Goal: Information Seeking & Learning: Learn about a topic

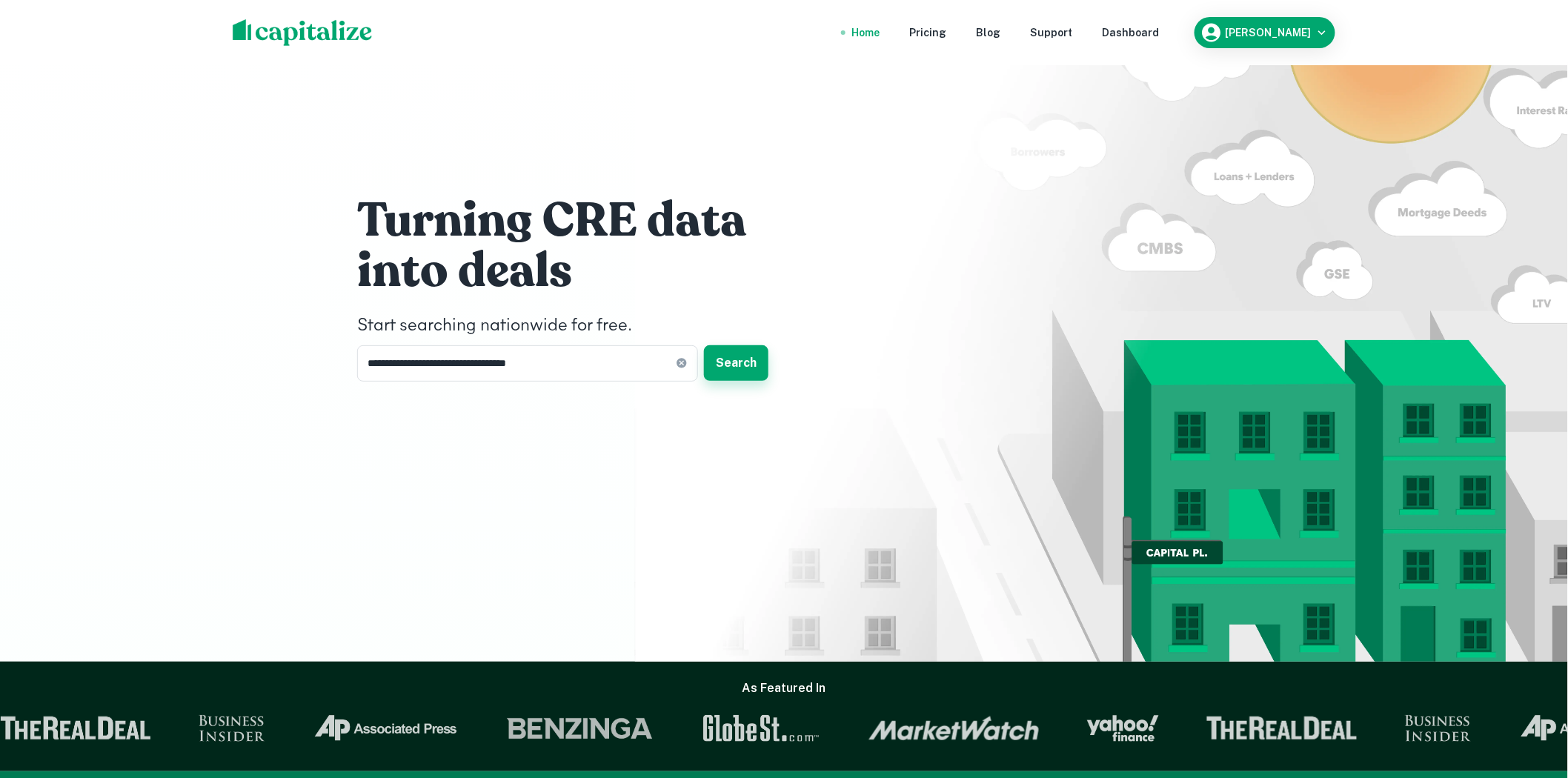
click at [746, 365] on button "Search" at bounding box center [737, 363] width 65 height 35
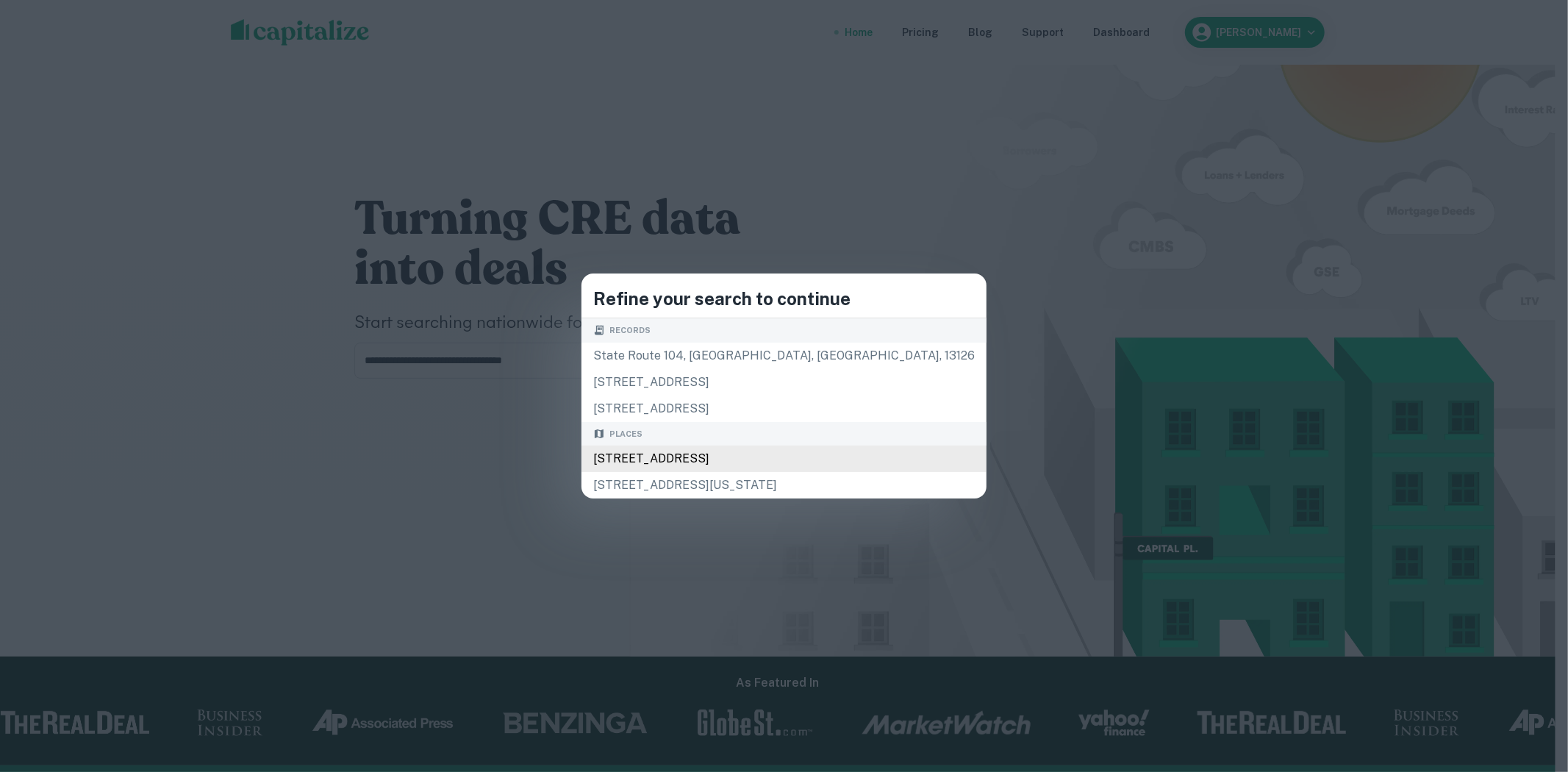
click at [728, 461] on div "[STREET_ADDRESS]" at bounding box center [783, 458] width 405 height 27
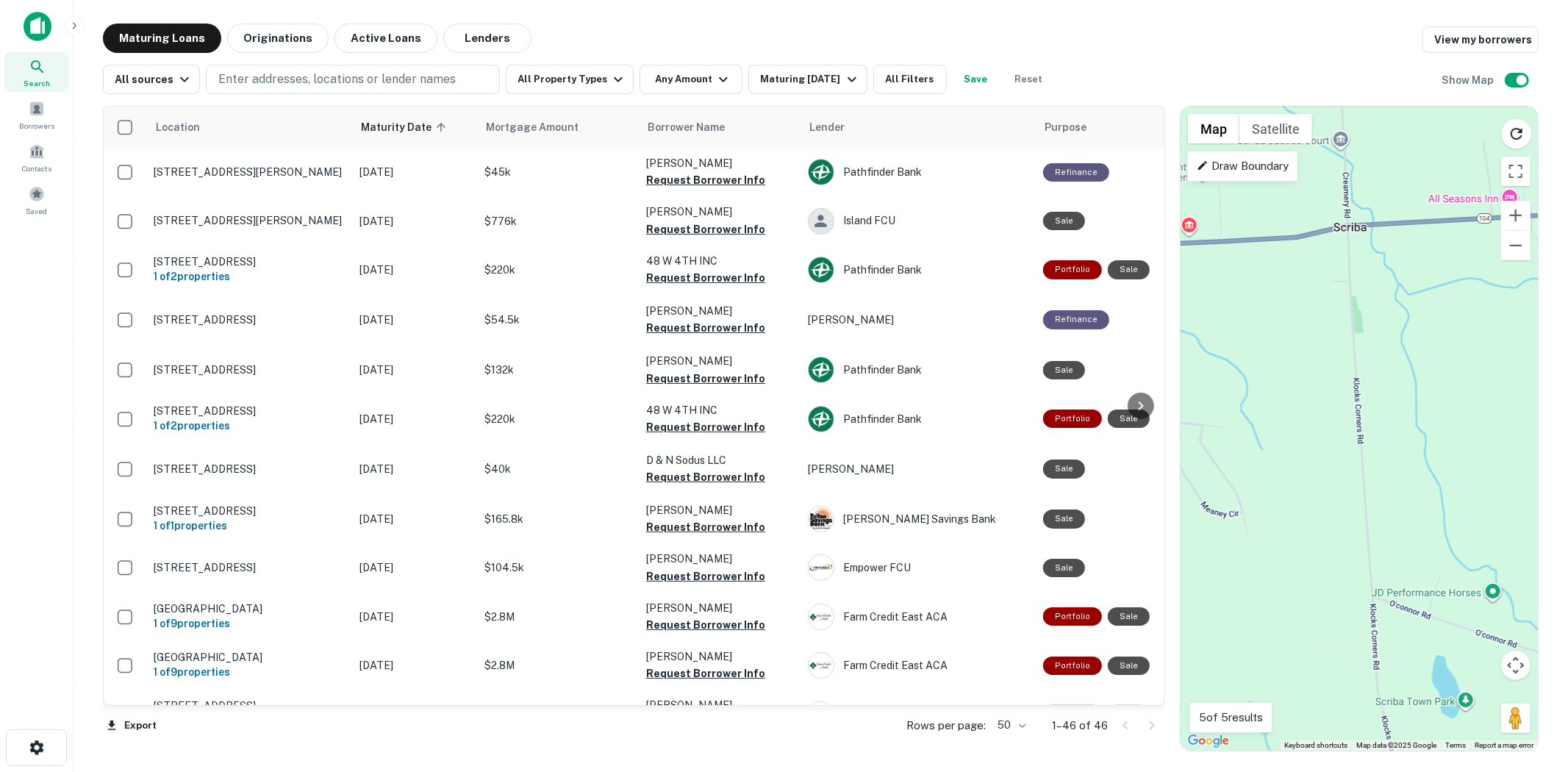
drag, startPoint x: 1240, startPoint y: 249, endPoint x: 1352, endPoint y: 502, distance: 276.7
click at [1349, 504] on div "To activate drag with keyboard, press Alt + Enter. Once in keyboard drag state,…" at bounding box center [1359, 428] width 357 height 643
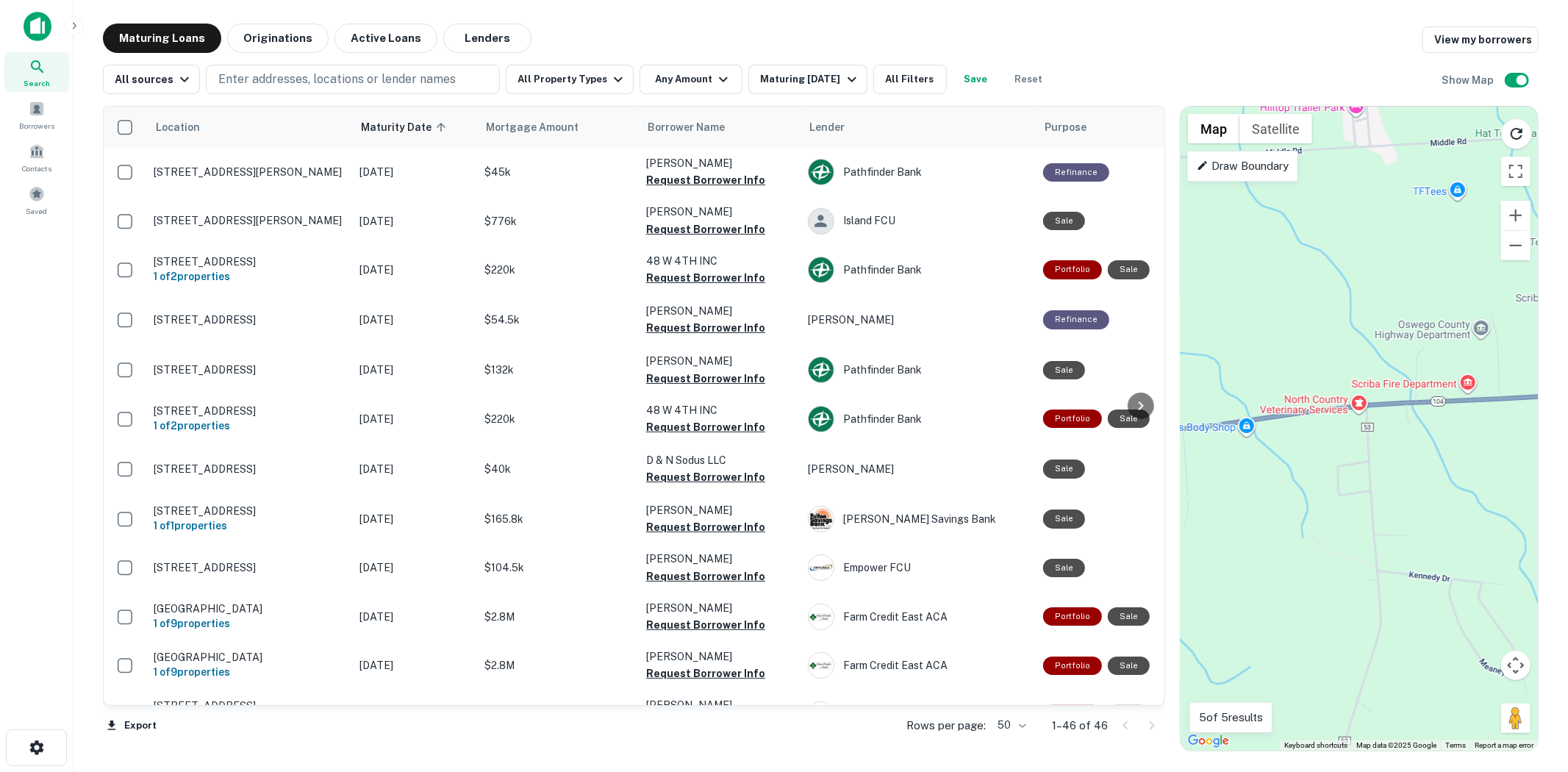
drag, startPoint x: 1216, startPoint y: 261, endPoint x: 1402, endPoint y: 462, distance: 273.9
click at [1402, 462] on div "To activate drag with keyboard, press Alt + Enter. Once in keyboard drag state,…" at bounding box center [1359, 428] width 357 height 643
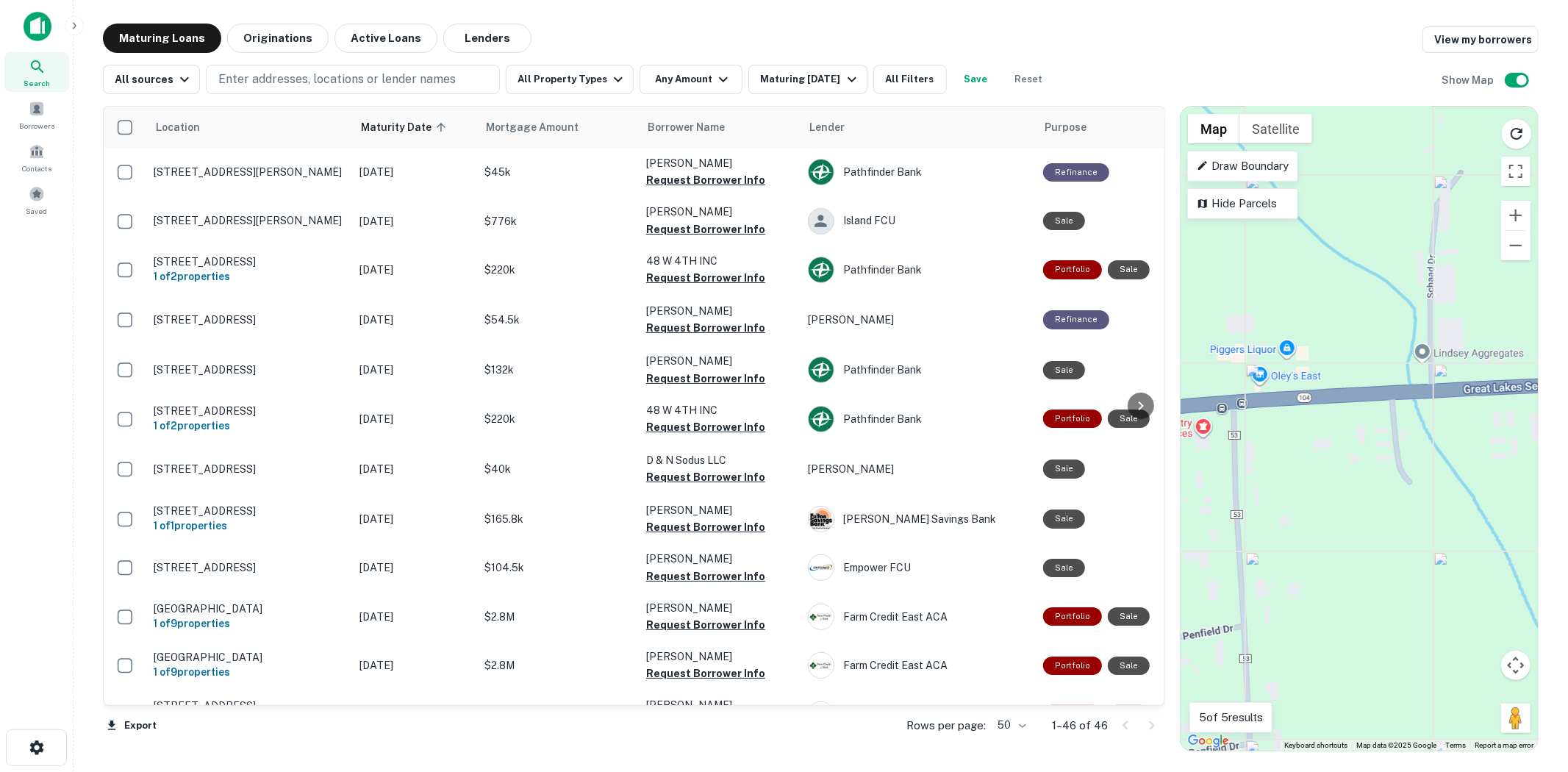
drag, startPoint x: 1462, startPoint y: 386, endPoint x: 1331, endPoint y: 533, distance: 196.9
click at [1273, 546] on div "To activate drag with keyboard, press Alt + Enter. Once in keyboard drag state,…" at bounding box center [1359, 428] width 357 height 643
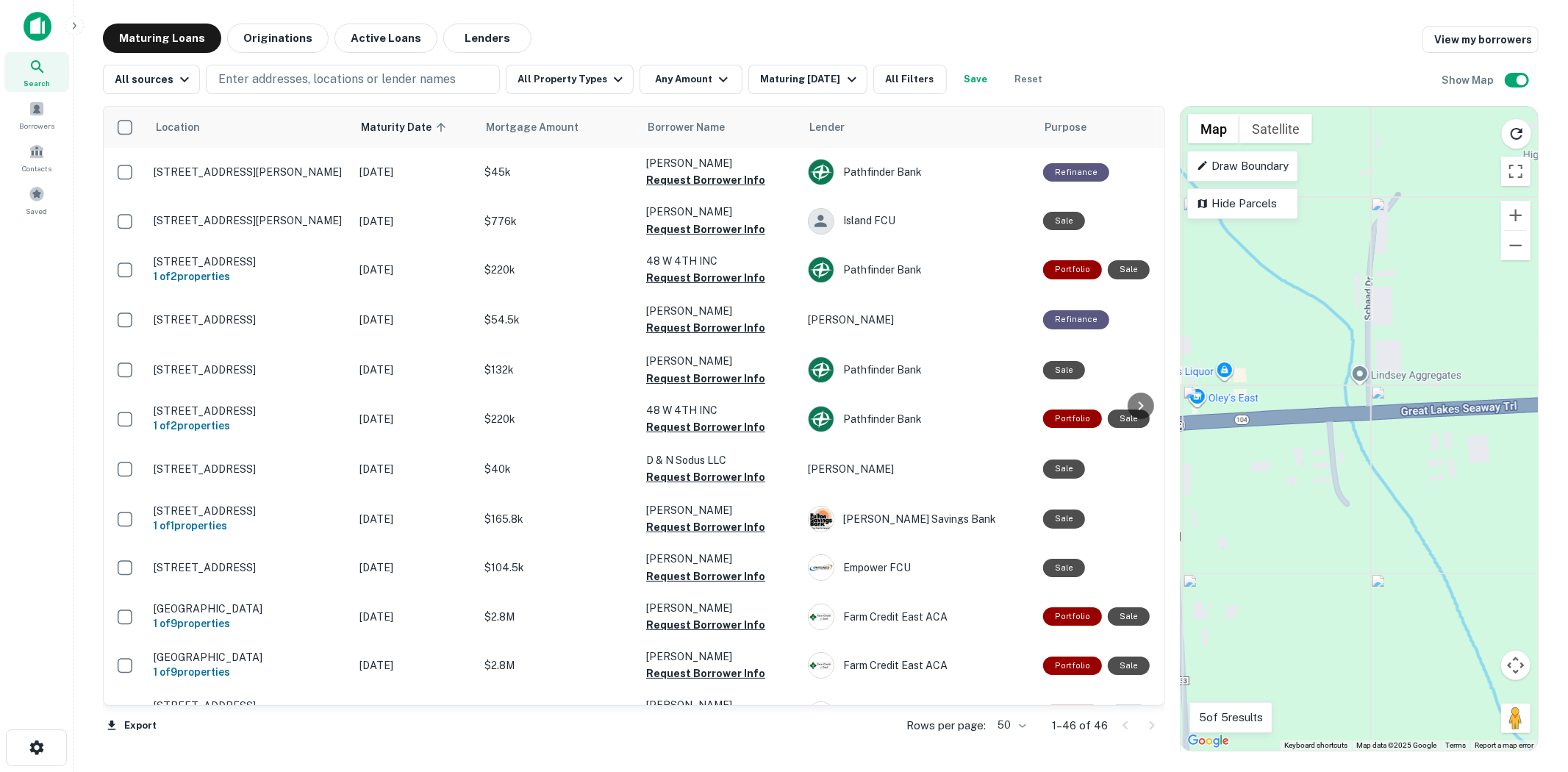
drag, startPoint x: 1343, startPoint y: 510, endPoint x: 1289, endPoint y: 526, distance: 56.3
click at [1289, 526] on div "To activate drag with keyboard, press Alt + Enter. Once in keyboard drag state,…" at bounding box center [1359, 428] width 357 height 643
click at [266, 39] on button "Originations" at bounding box center [277, 39] width 101 height 29
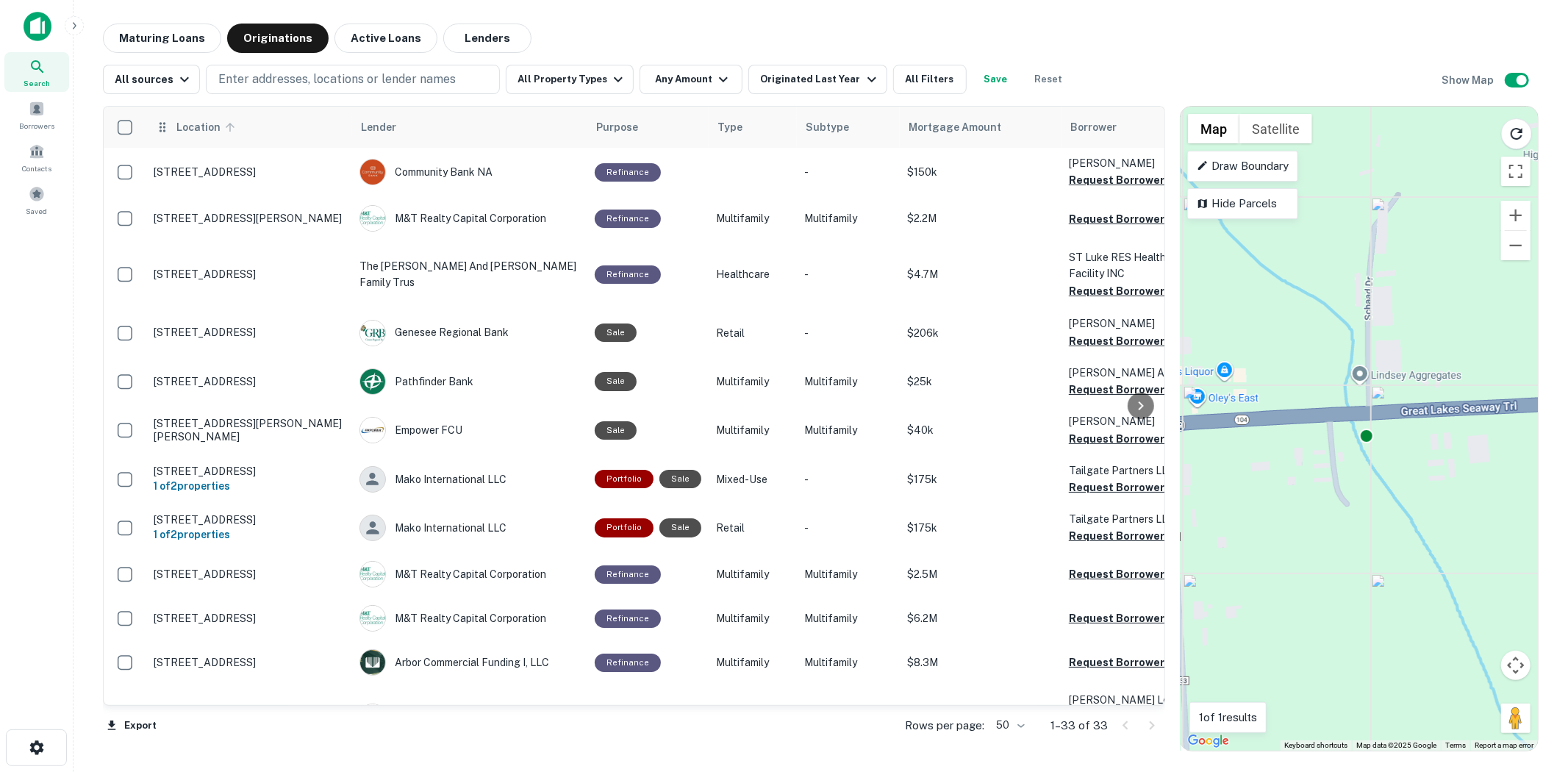
click at [203, 124] on span "Location" at bounding box center [207, 127] width 64 height 17
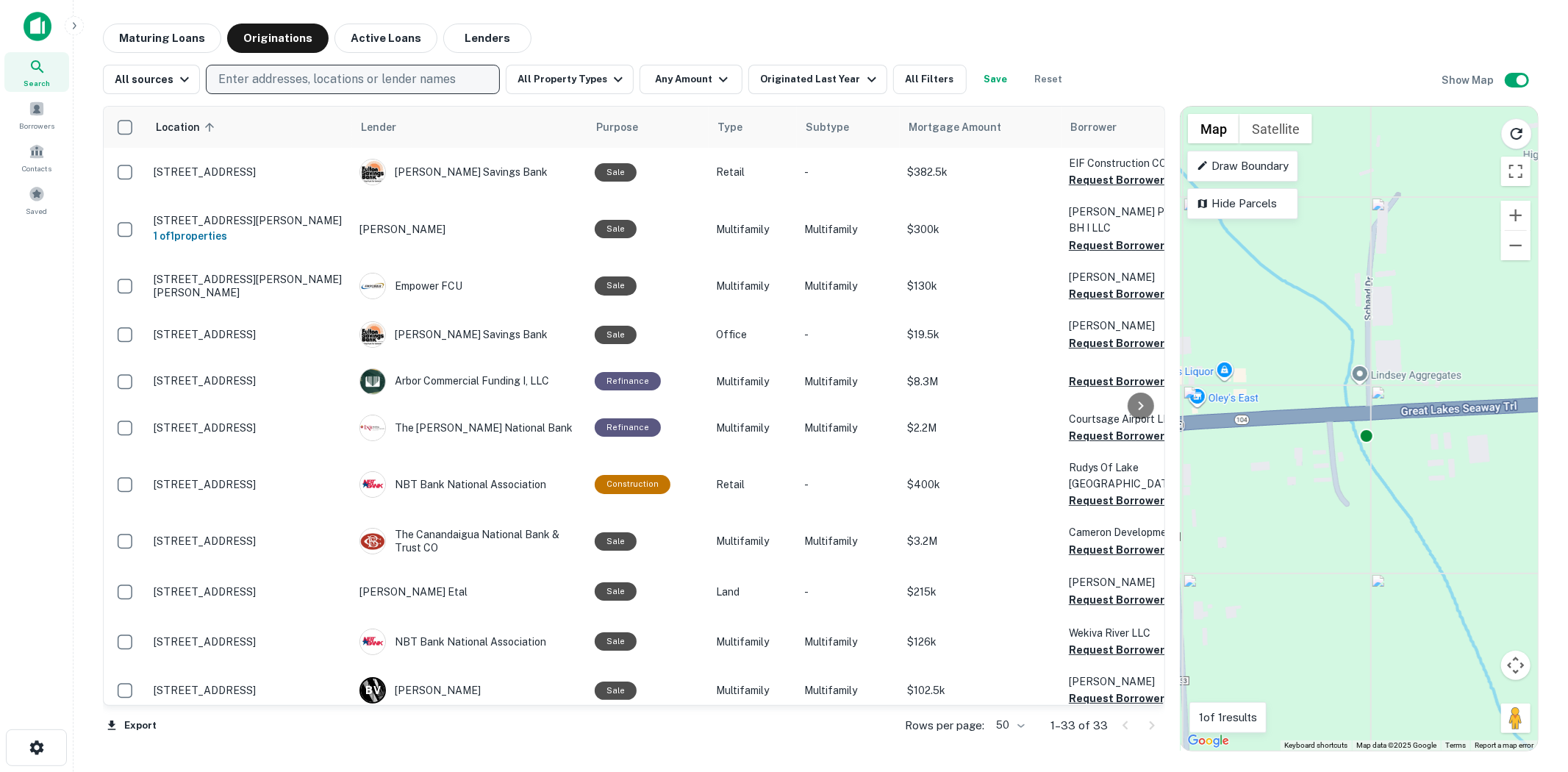
click at [310, 73] on p "Enter addresses, locations or lender names" at bounding box center [337, 79] width 238 height 17
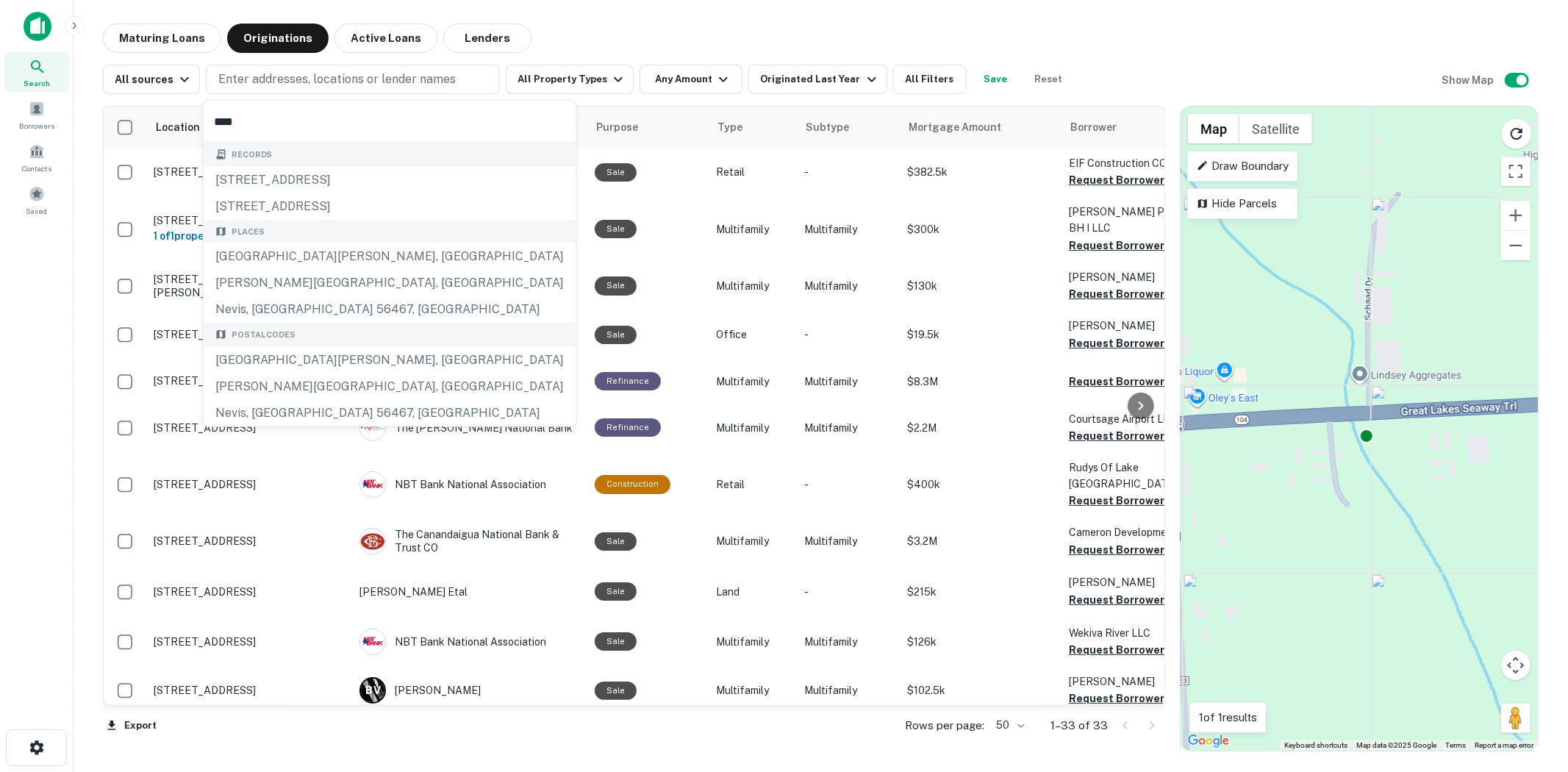
type input "****"
click at [64, 300] on div "Search Borrowers Contacts Saved" at bounding box center [36, 363] width 73 height 726
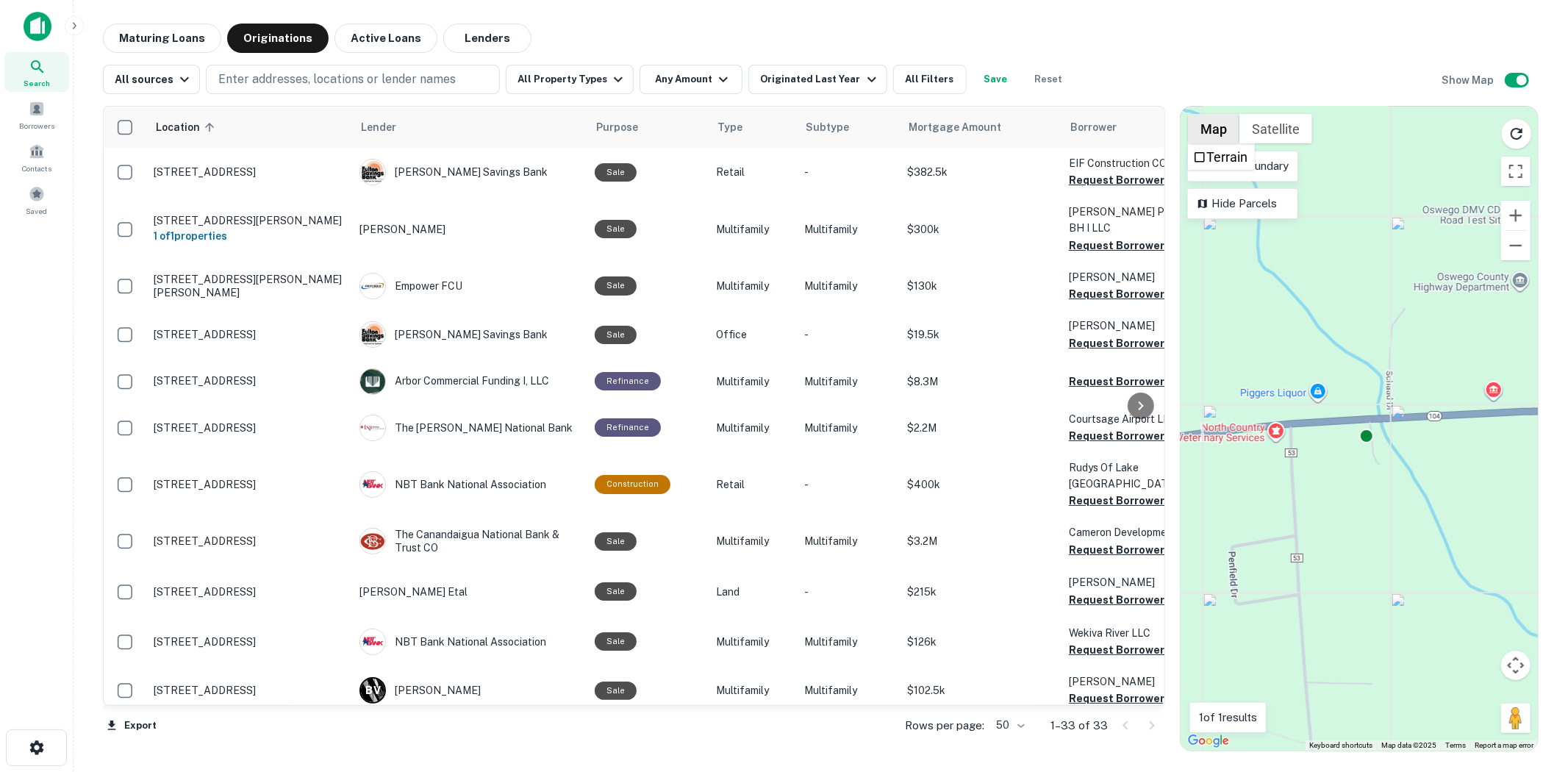
click at [1220, 135] on button "Map" at bounding box center [1214, 129] width 51 height 29
click at [1269, 172] on p "Draw Boundary" at bounding box center [1243, 165] width 92 height 17
